Goal: Information Seeking & Learning: Understand process/instructions

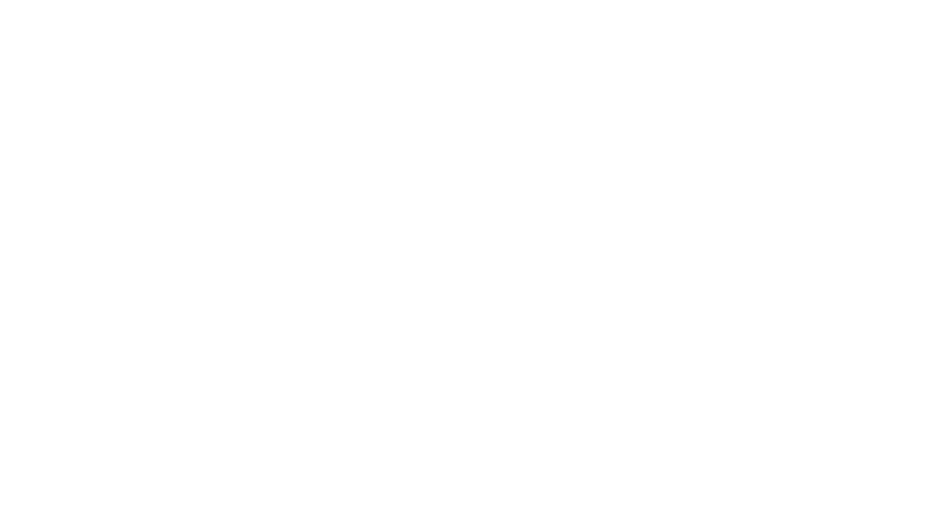
scroll to position [283, -2845]
